Goal: Information Seeking & Learning: Find specific fact

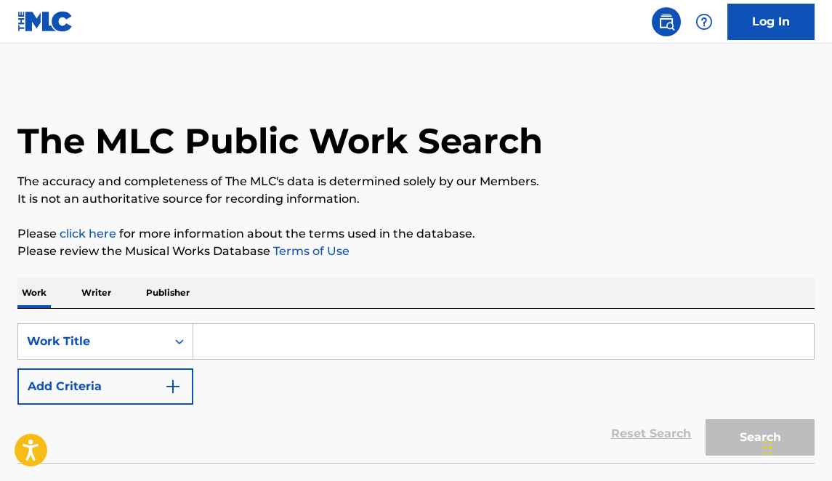
click at [239, 339] on input "Search Form" at bounding box center [503, 341] width 620 height 35
type input "E"
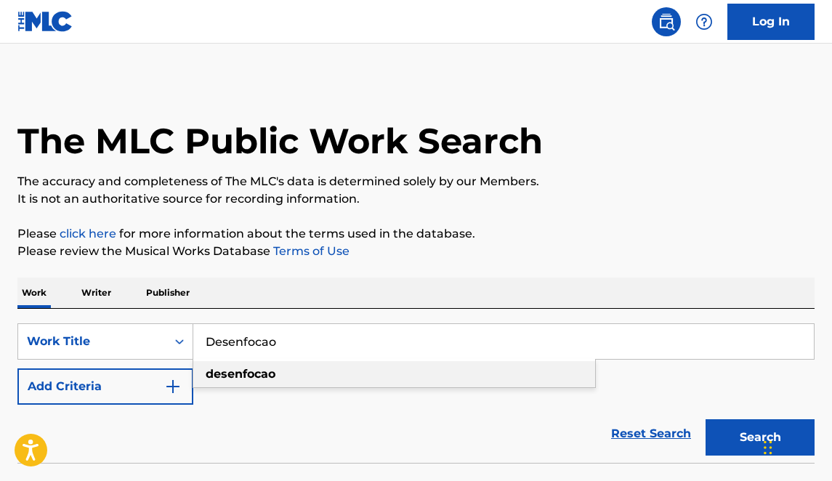
click at [227, 373] on strong "desenfocao" at bounding box center [241, 374] width 70 height 14
type input "desenfocao"
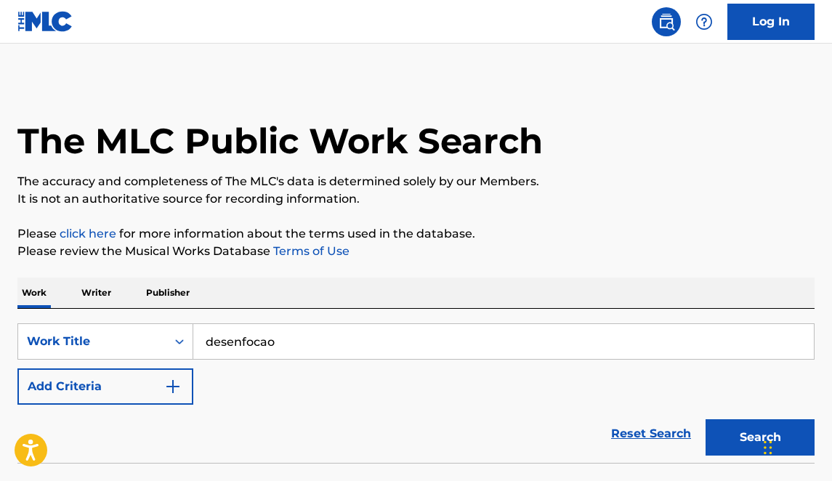
scroll to position [105, 0]
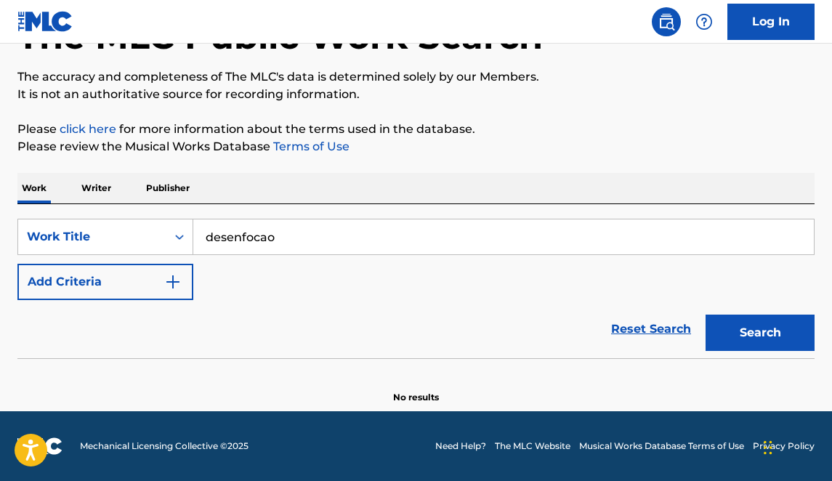
click at [302, 238] on input "desenfocao" at bounding box center [503, 236] width 620 height 35
click at [705, 315] on button "Search" at bounding box center [759, 333] width 109 height 36
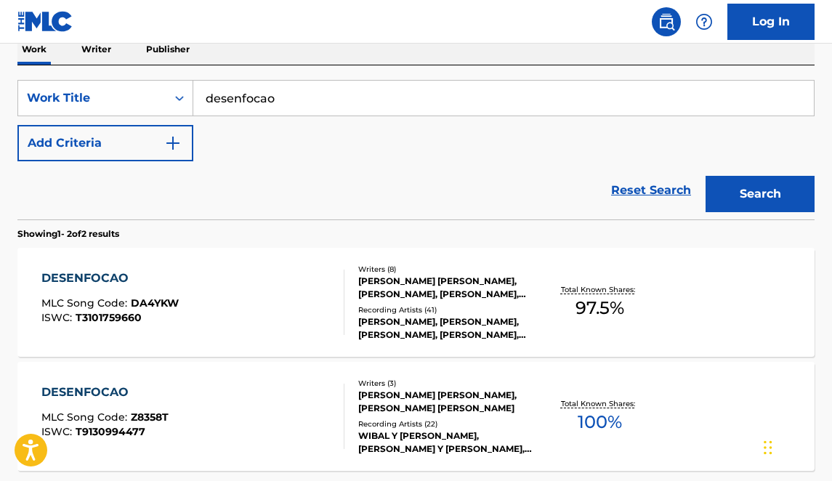
scroll to position [251, 0]
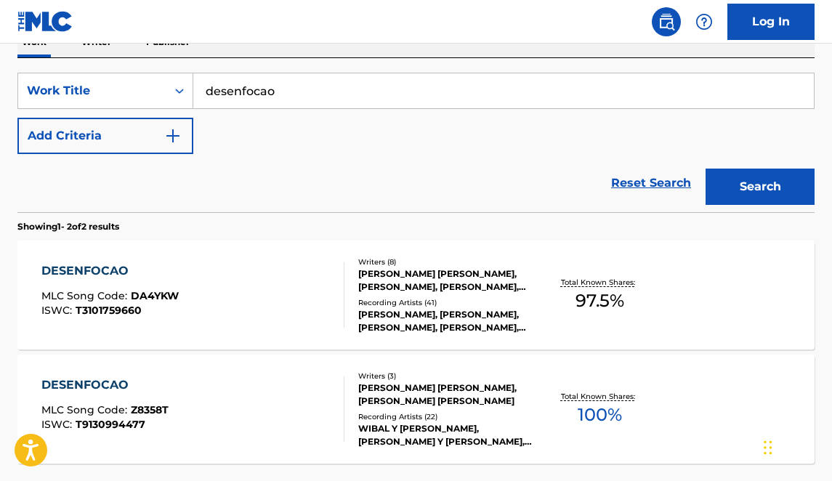
click at [411, 326] on div "[PERSON_NAME], [PERSON_NAME], [PERSON_NAME], [PERSON_NAME], [PERSON_NAME]" at bounding box center [446, 321] width 176 height 26
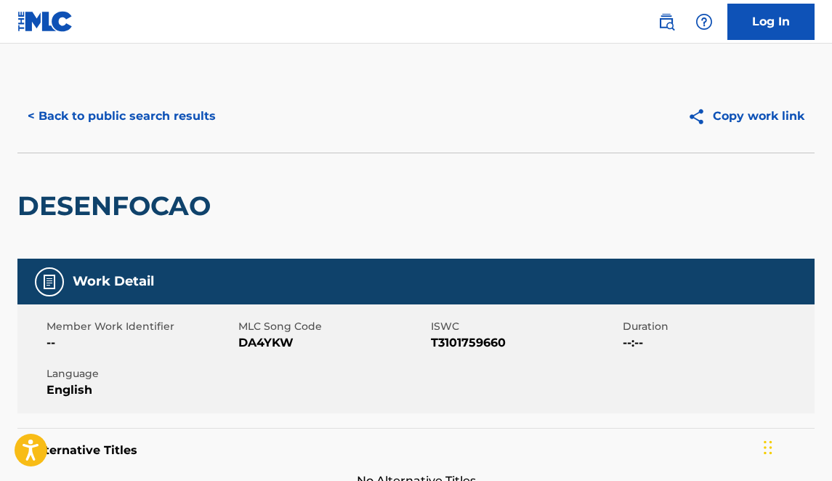
click at [146, 113] on button "< Back to public search results" at bounding box center [121, 116] width 209 height 36
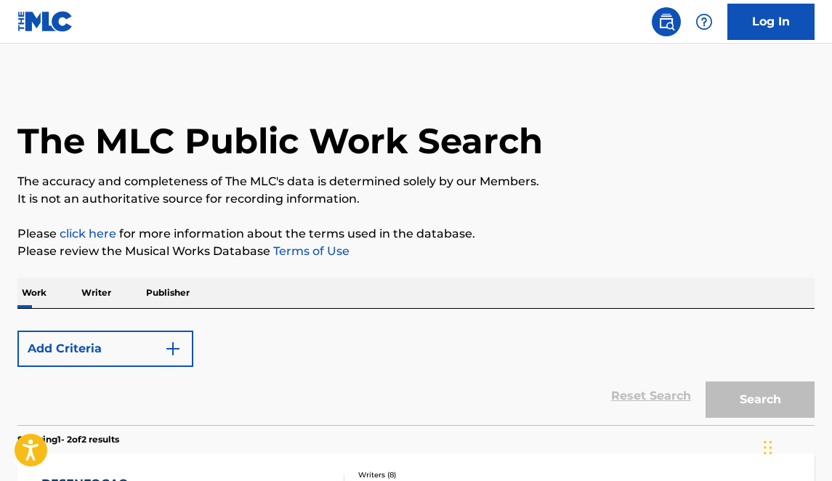
scroll to position [251, 0]
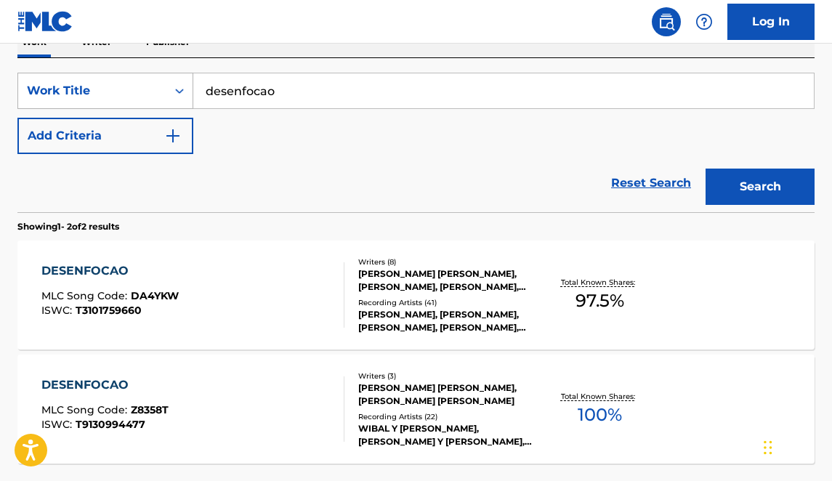
click at [127, 100] on div "Work Title" at bounding box center [92, 91] width 148 height 28
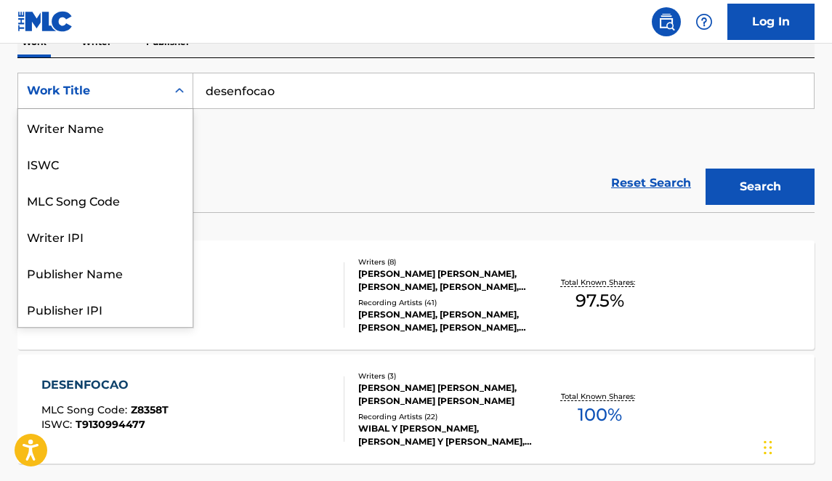
scroll to position [73, 0]
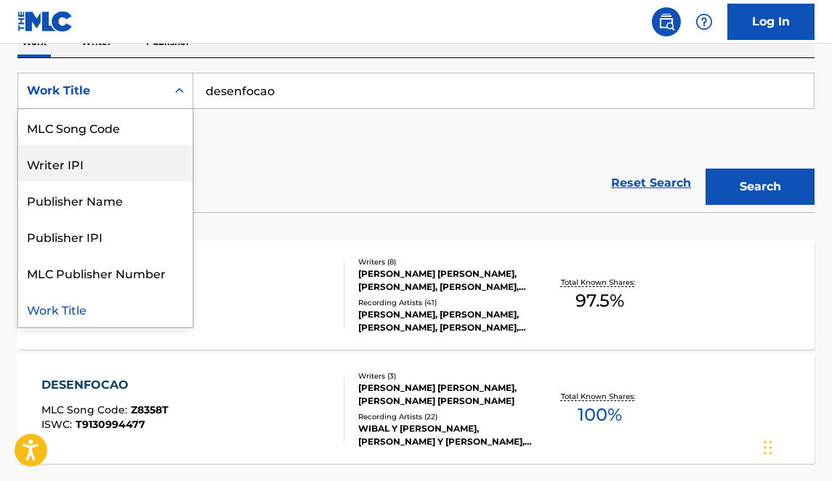
click at [304, 314] on div "DESENFOCAO MLC Song Code : DA4YKW ISWC : T3101759660" at bounding box center [192, 294] width 303 height 65
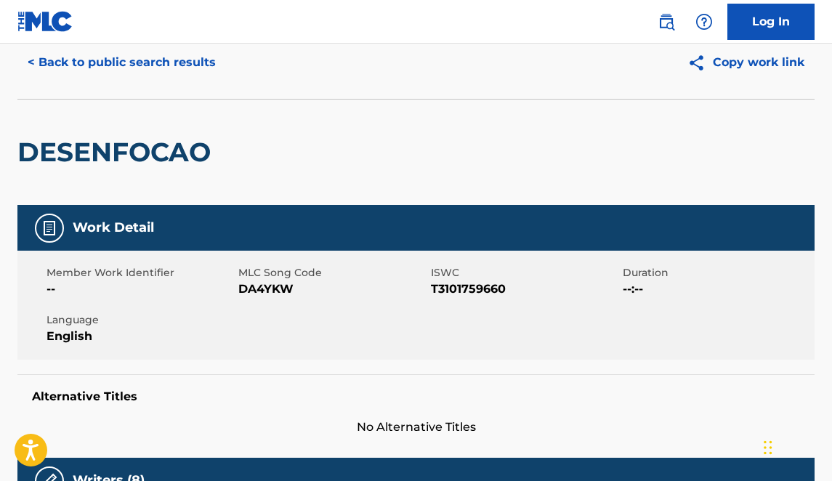
click at [68, 54] on button "< Back to public search results" at bounding box center [121, 62] width 209 height 36
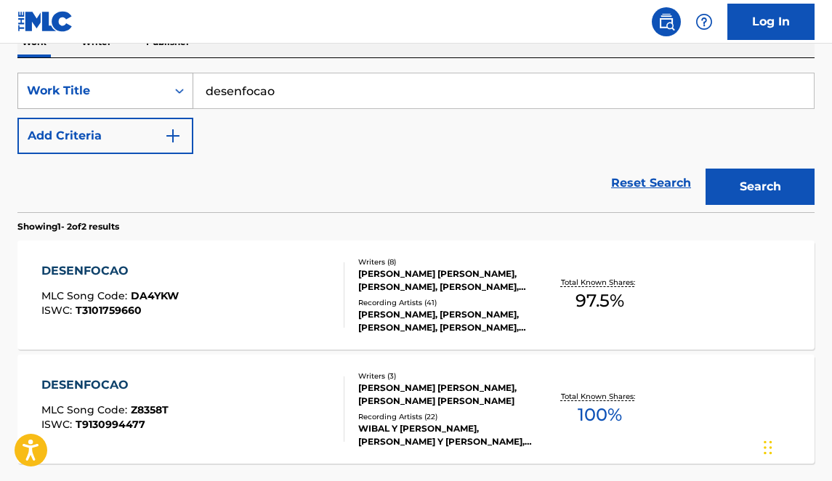
click at [126, 97] on div "Work Title" at bounding box center [92, 90] width 131 height 17
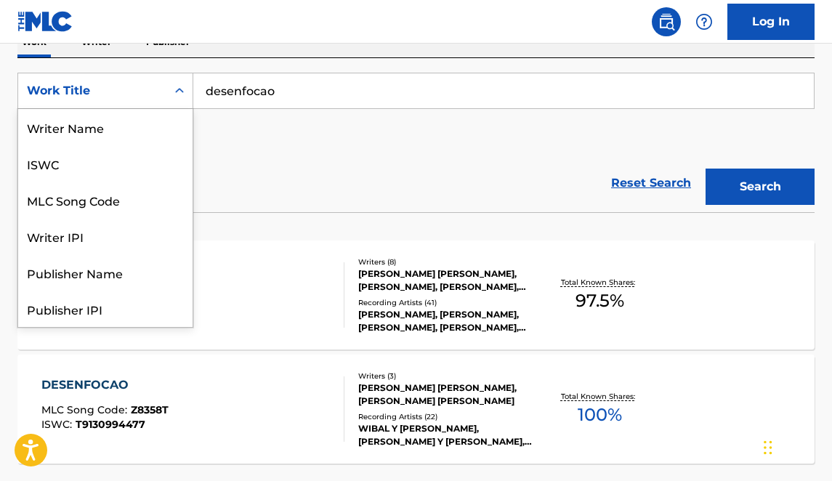
scroll to position [73, 0]
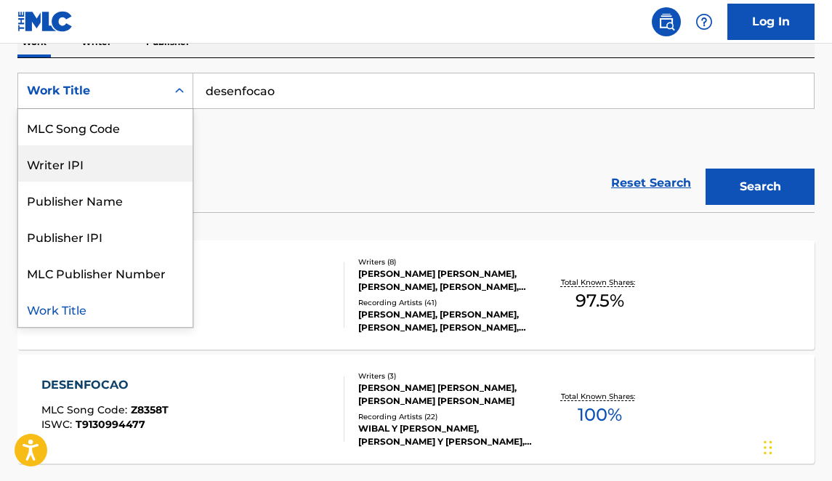
click at [129, 177] on div "Writer IPI" at bounding box center [105, 163] width 174 height 36
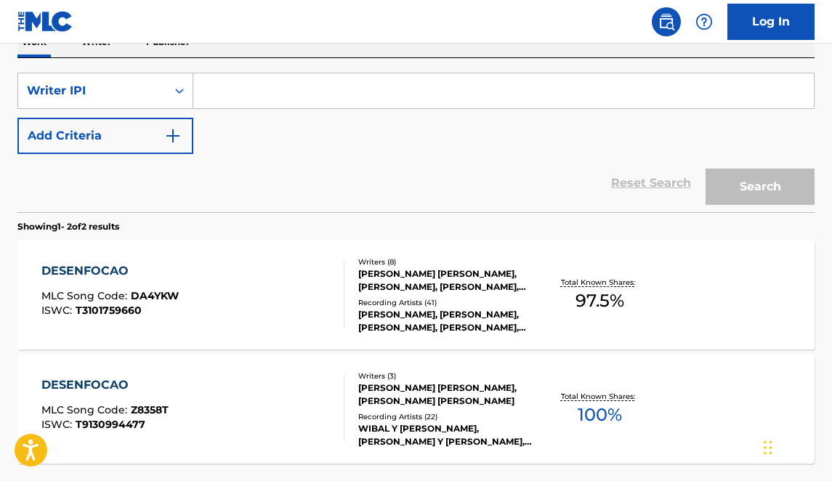
click at [288, 84] on input "Search Form" at bounding box center [503, 90] width 620 height 35
paste input "00754325735"
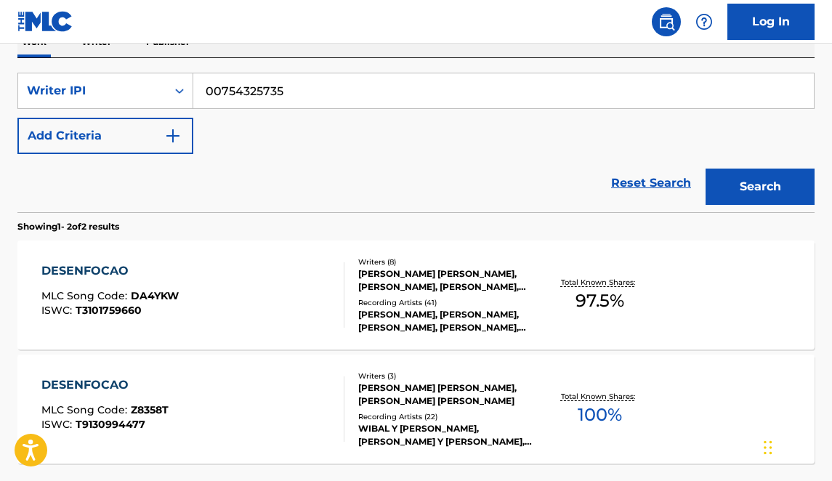
type input "00754325735"
click at [705, 169] on button "Search" at bounding box center [759, 187] width 109 height 36
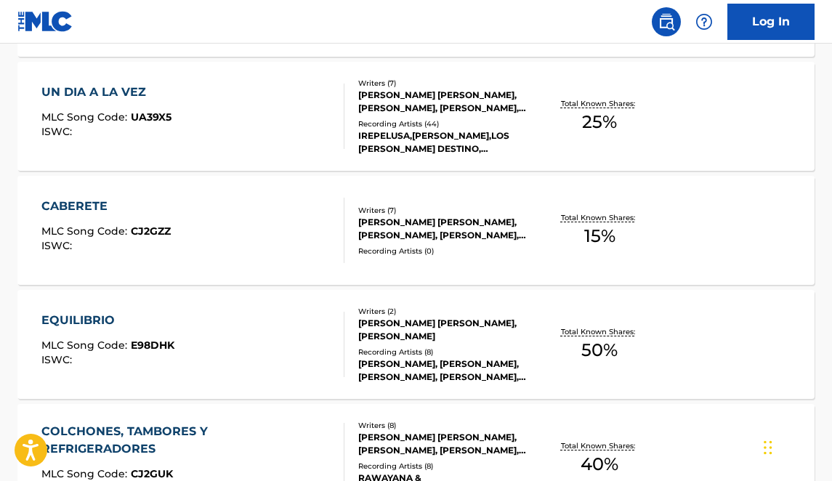
scroll to position [782, 0]
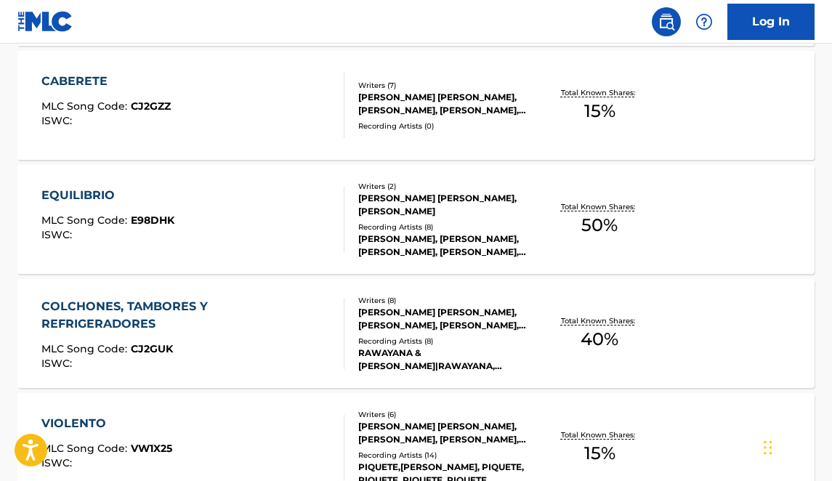
click at [557, 245] on div "EQUILIBRIO MLC Song Code : E98DHK ISWC : Writers ( 2 ) [PERSON_NAME] [PERSON_NA…" at bounding box center [415, 219] width 797 height 109
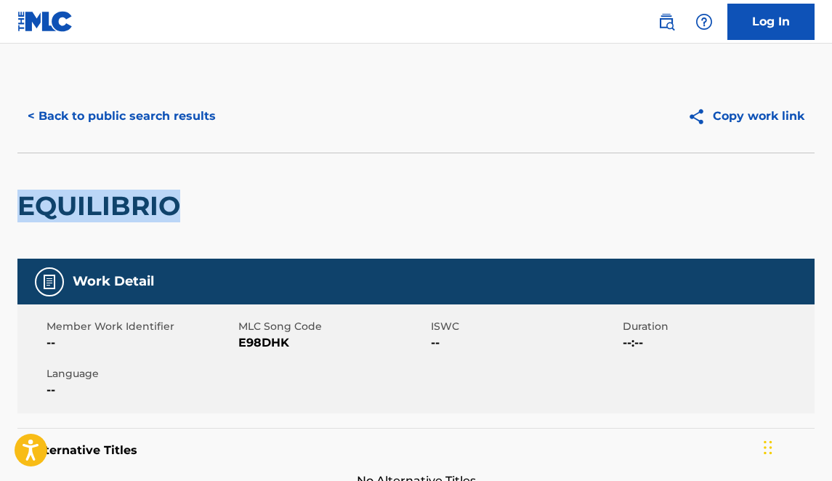
drag, startPoint x: 185, startPoint y: 207, endPoint x: 15, endPoint y: 203, distance: 169.3
copy h2 "EQUILIBRIO"
